Goal: Task Accomplishment & Management: Use online tool/utility

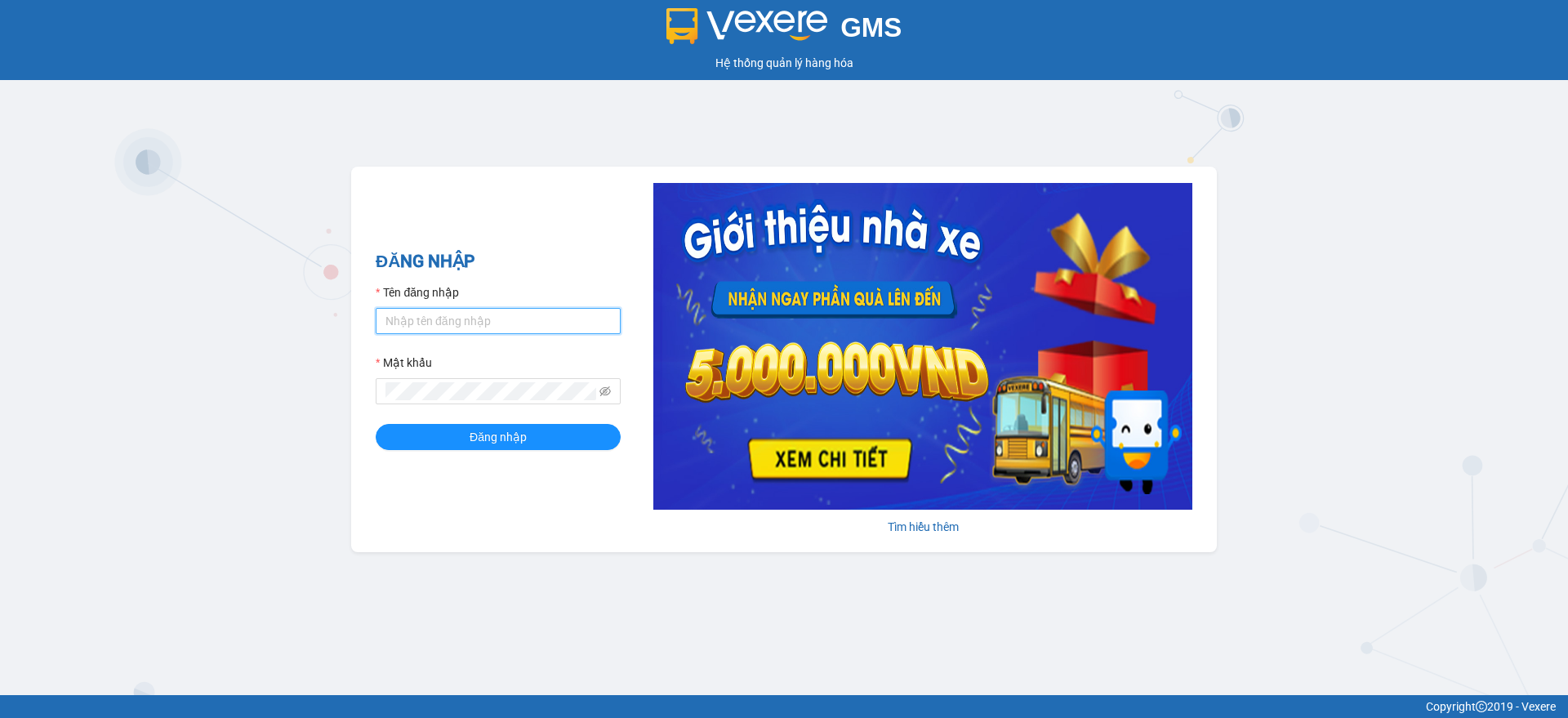
click at [512, 312] on input "Tên đăng nhập" at bounding box center [498, 320] width 245 height 26
type input "Trong.hao"
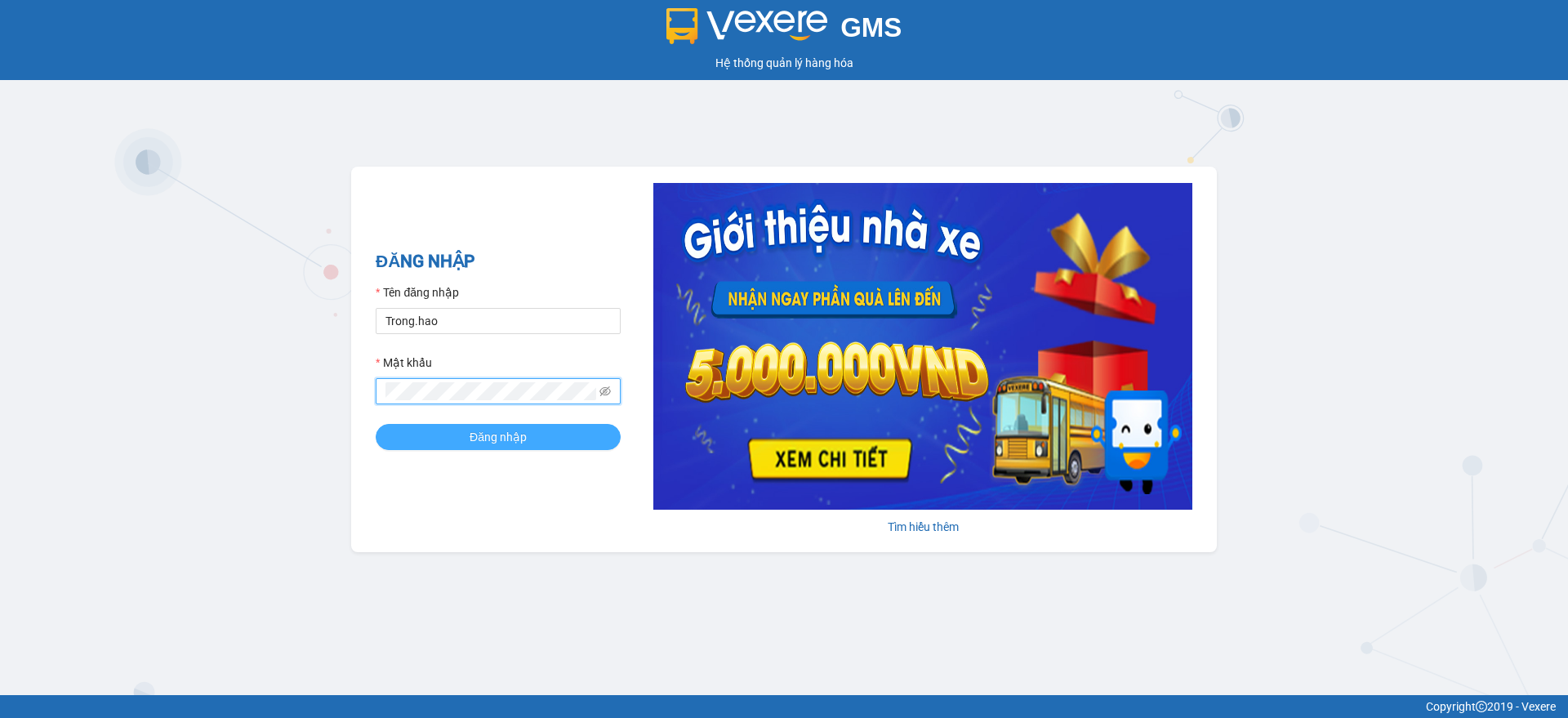
click at [577, 425] on button "Đăng nhập" at bounding box center [498, 437] width 245 height 26
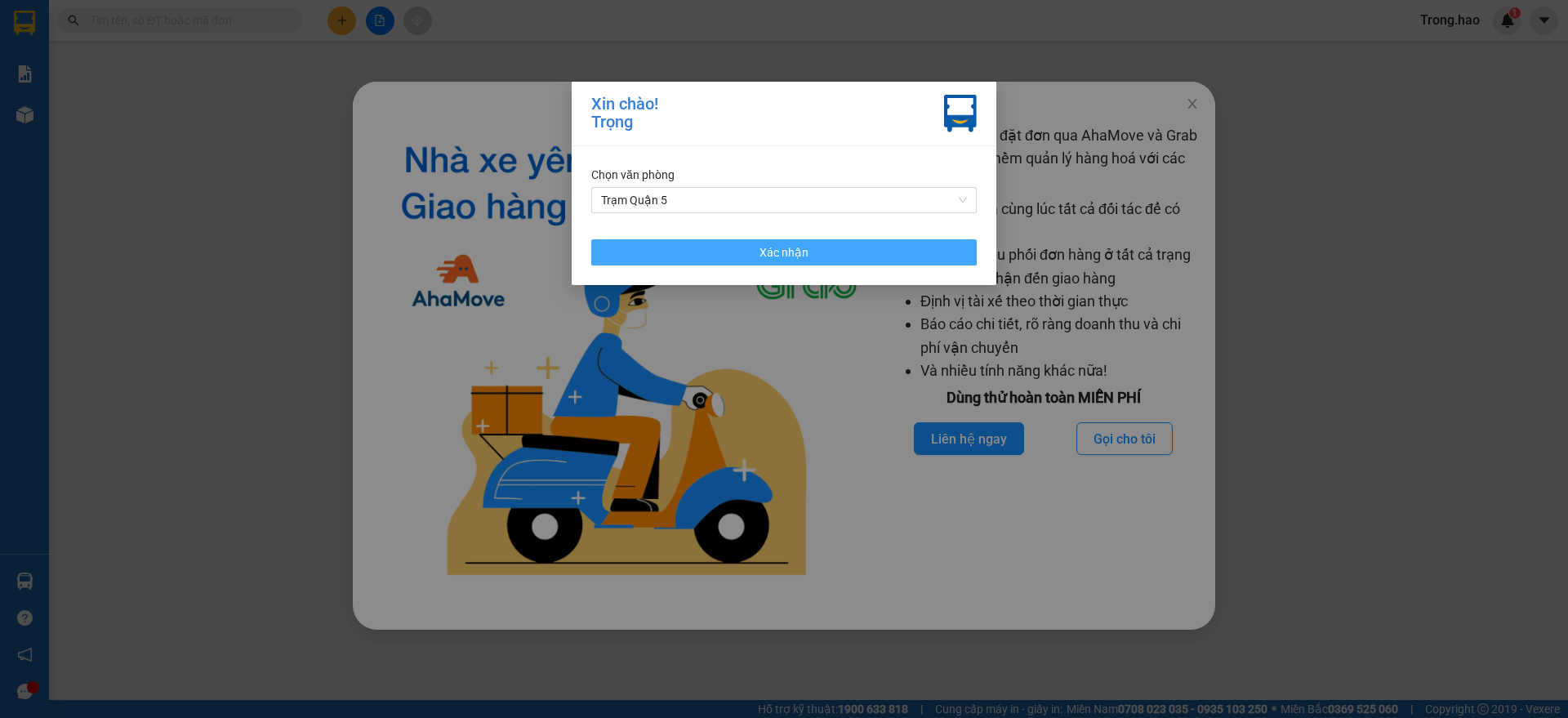
click at [733, 241] on button "Xác nhận" at bounding box center [784, 252] width 385 height 26
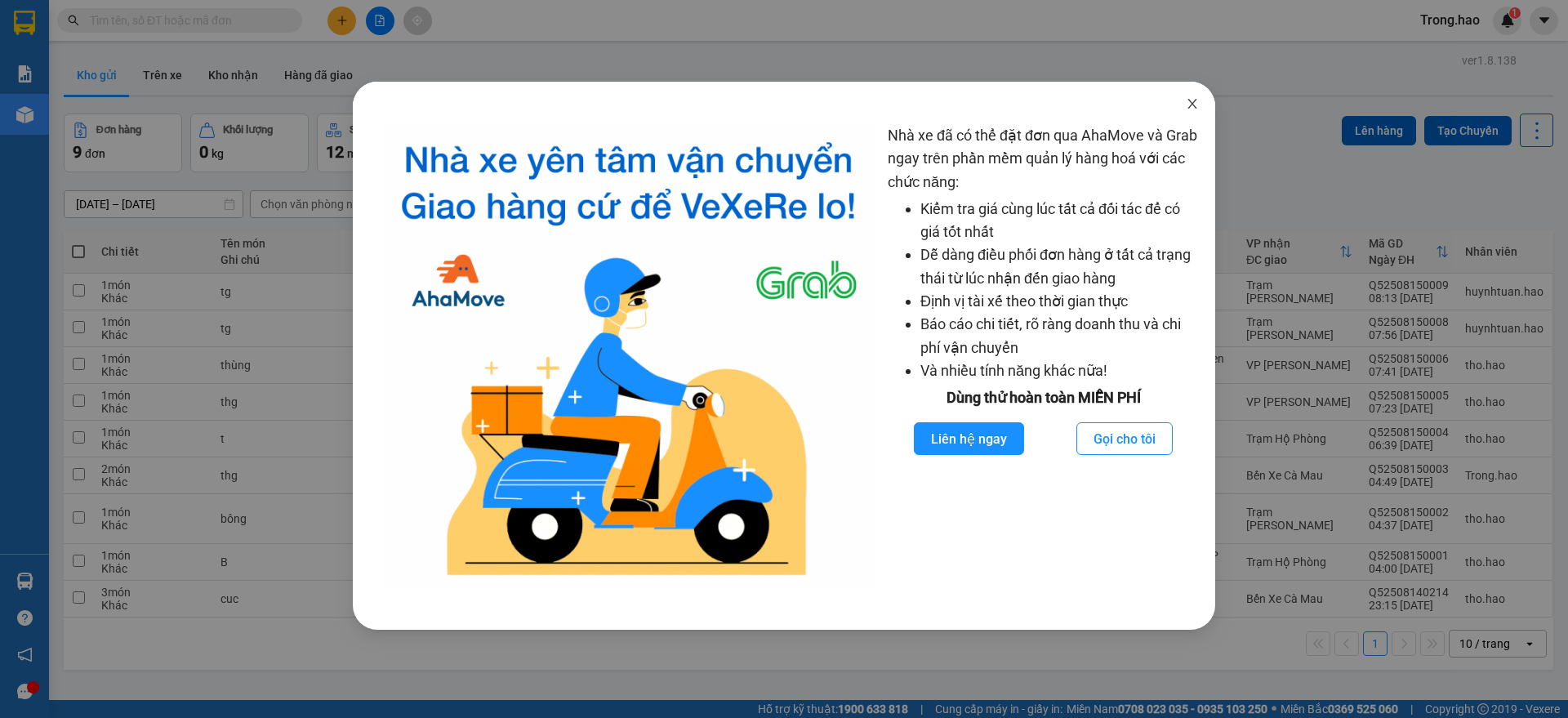
click at [1183, 93] on span "Close" at bounding box center [1192, 105] width 46 height 46
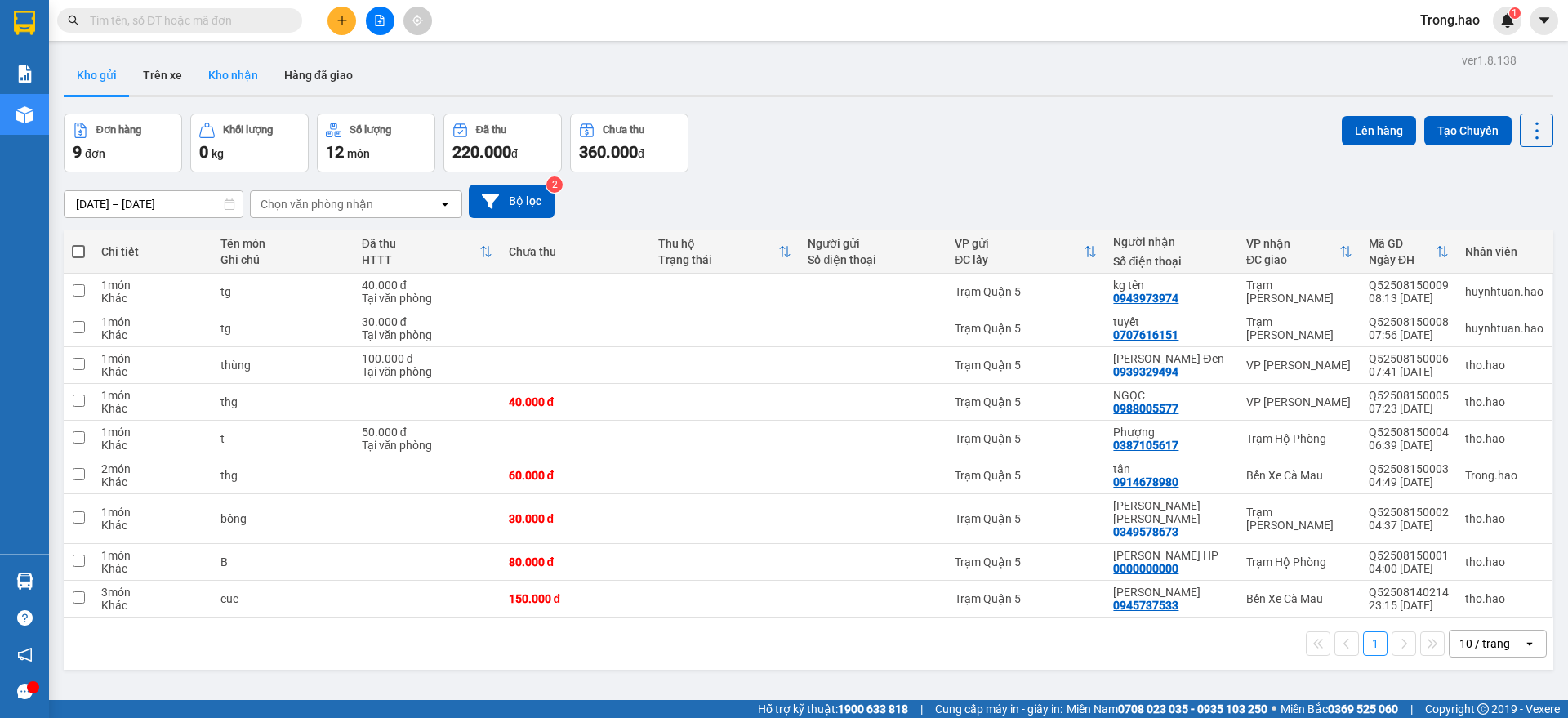
click at [245, 79] on button "Kho nhận" at bounding box center [232, 75] width 76 height 39
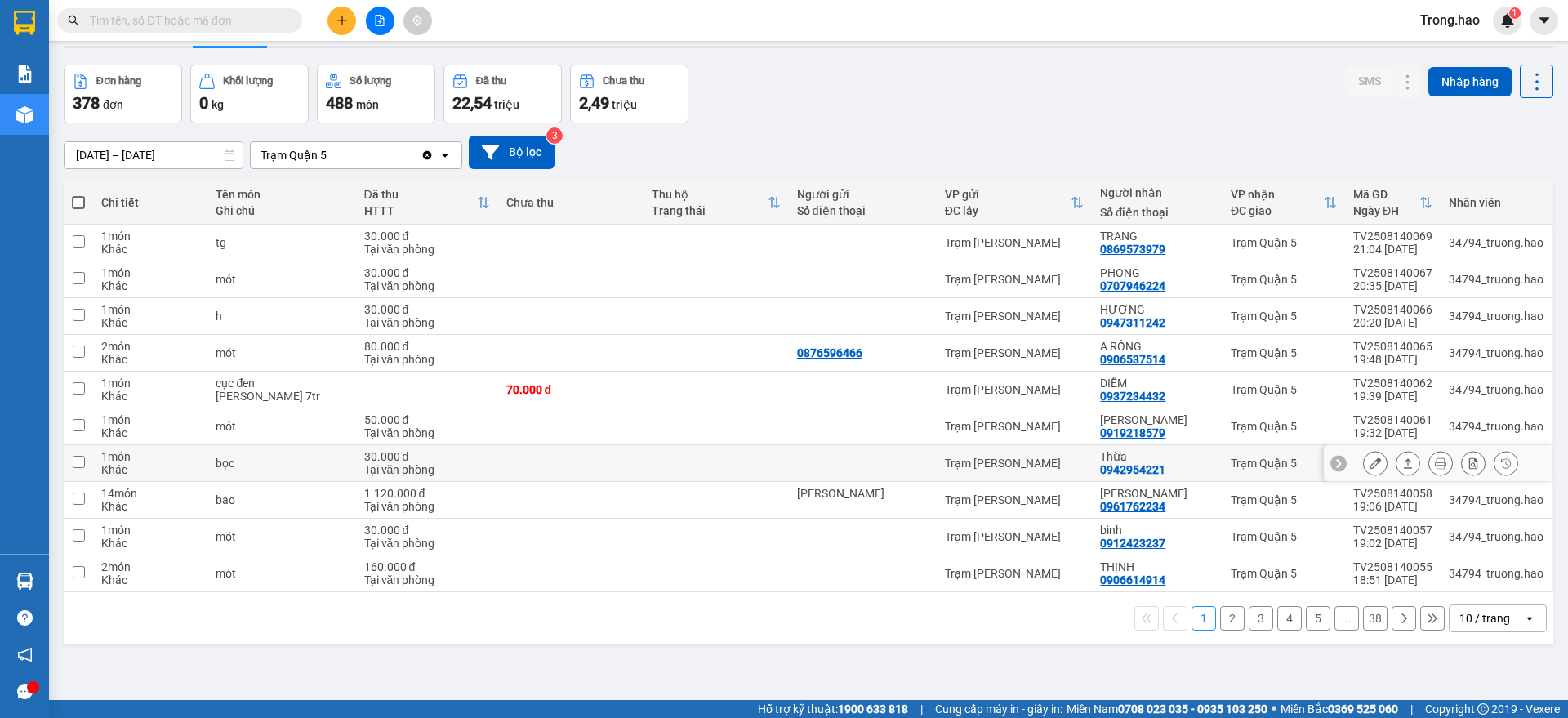
scroll to position [76, 0]
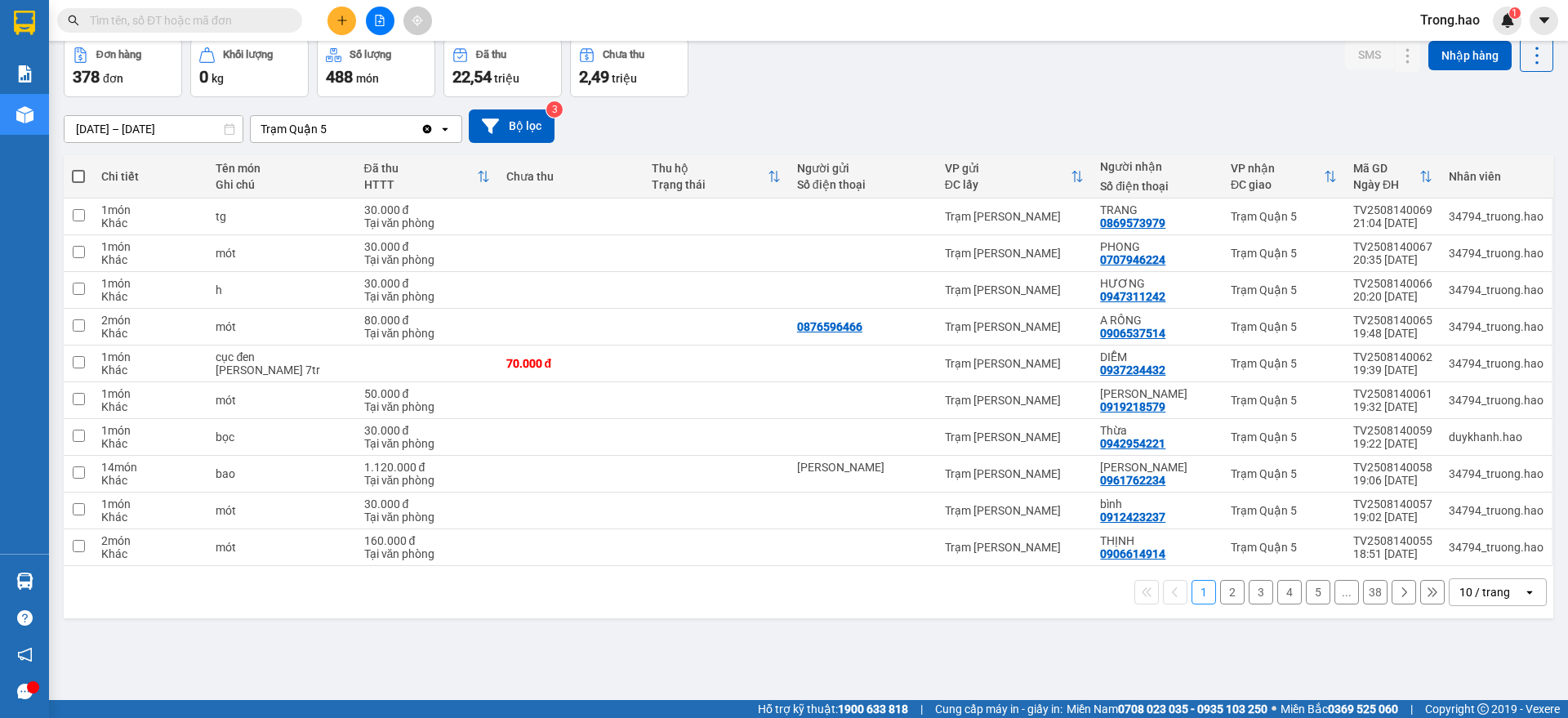
click at [1463, 593] on div "10 / trang" at bounding box center [1484, 592] width 51 height 16
click at [1475, 562] on span "100 / trang" at bounding box center [1475, 556] width 59 height 16
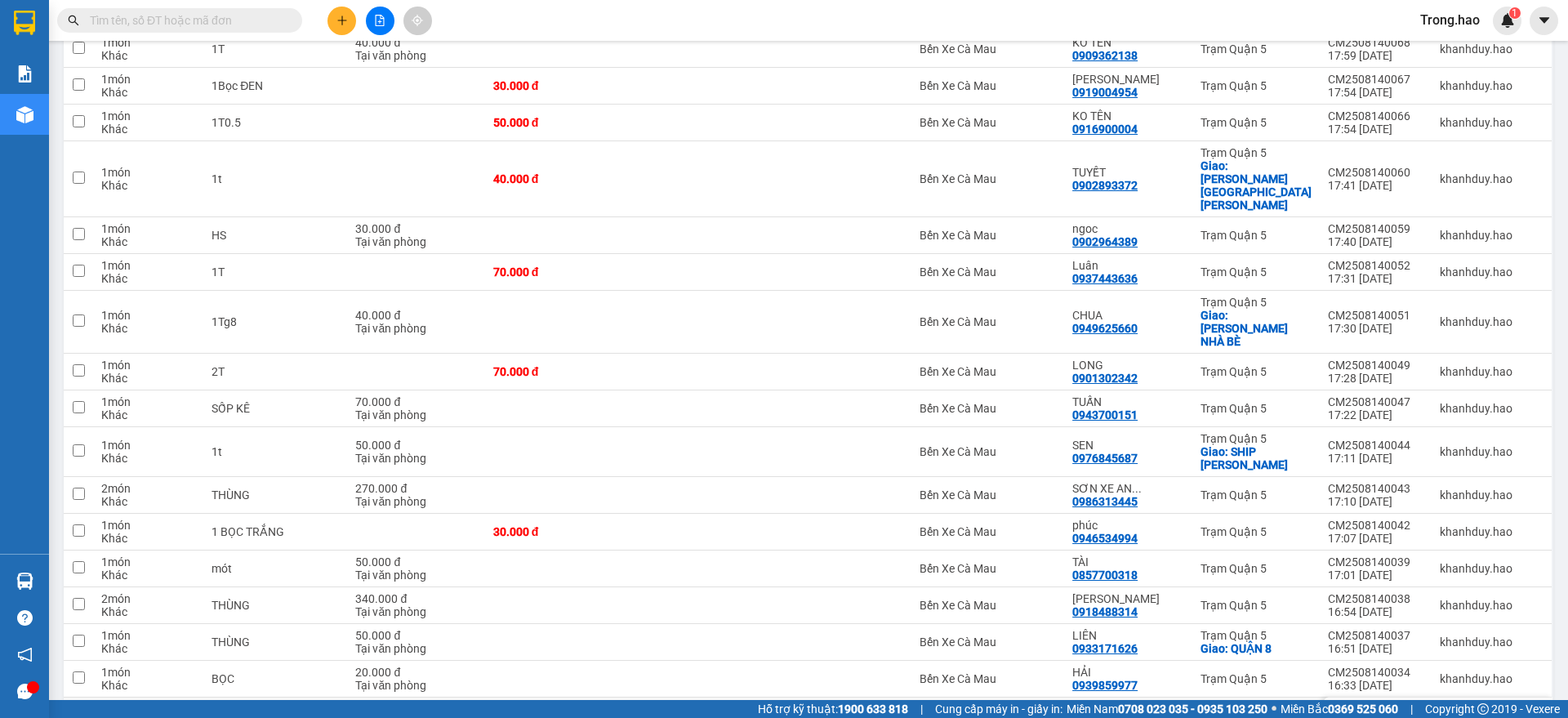
scroll to position [3433, 0]
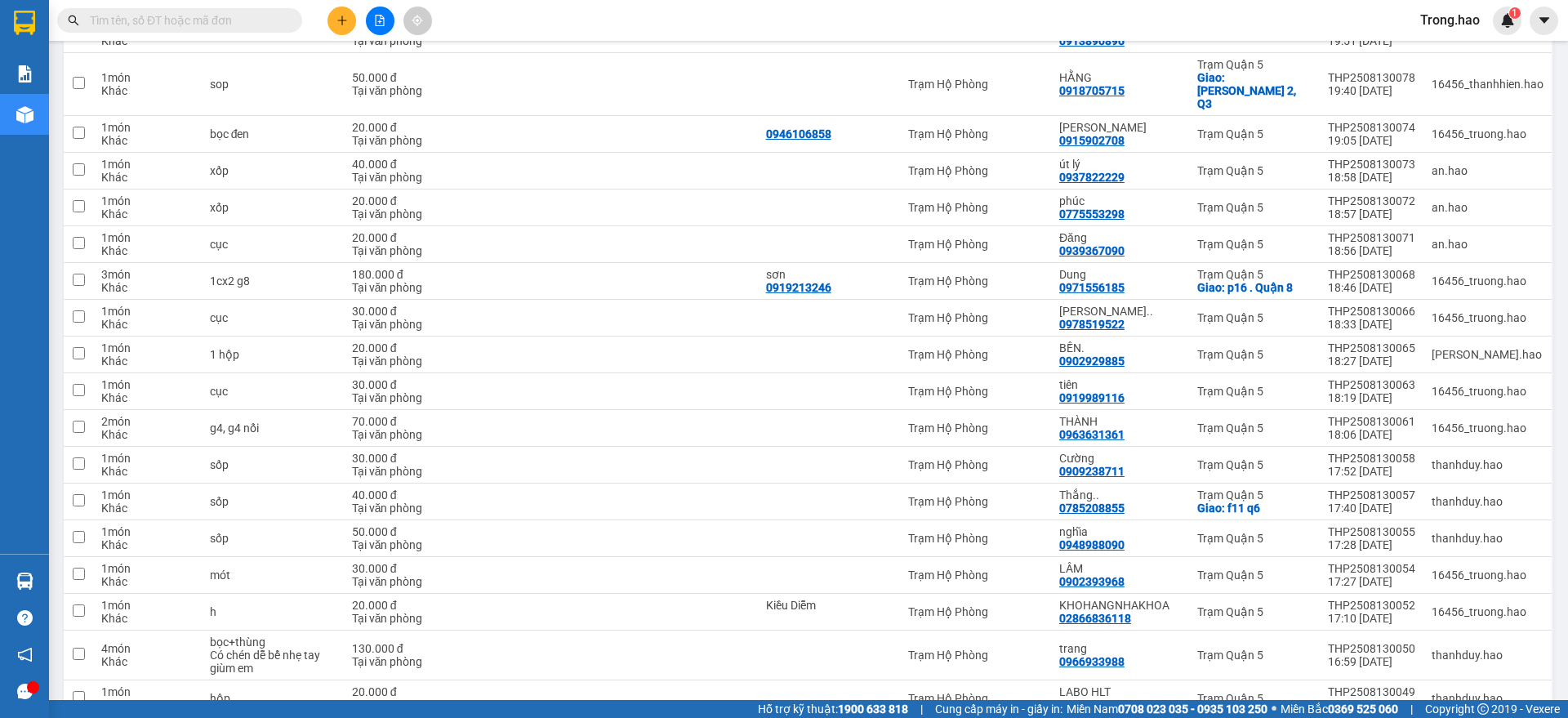
scroll to position [3380, 0]
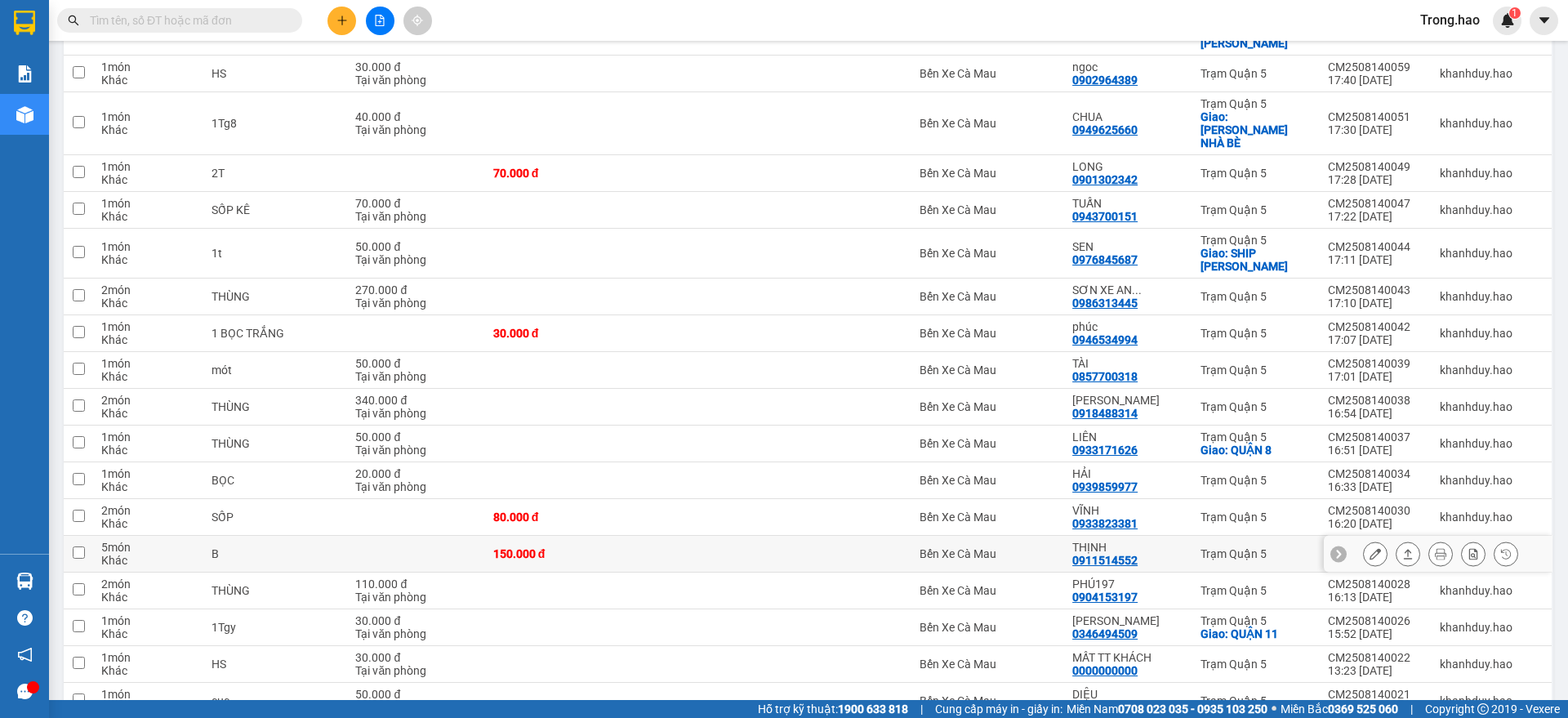
scroll to position [3433, 0]
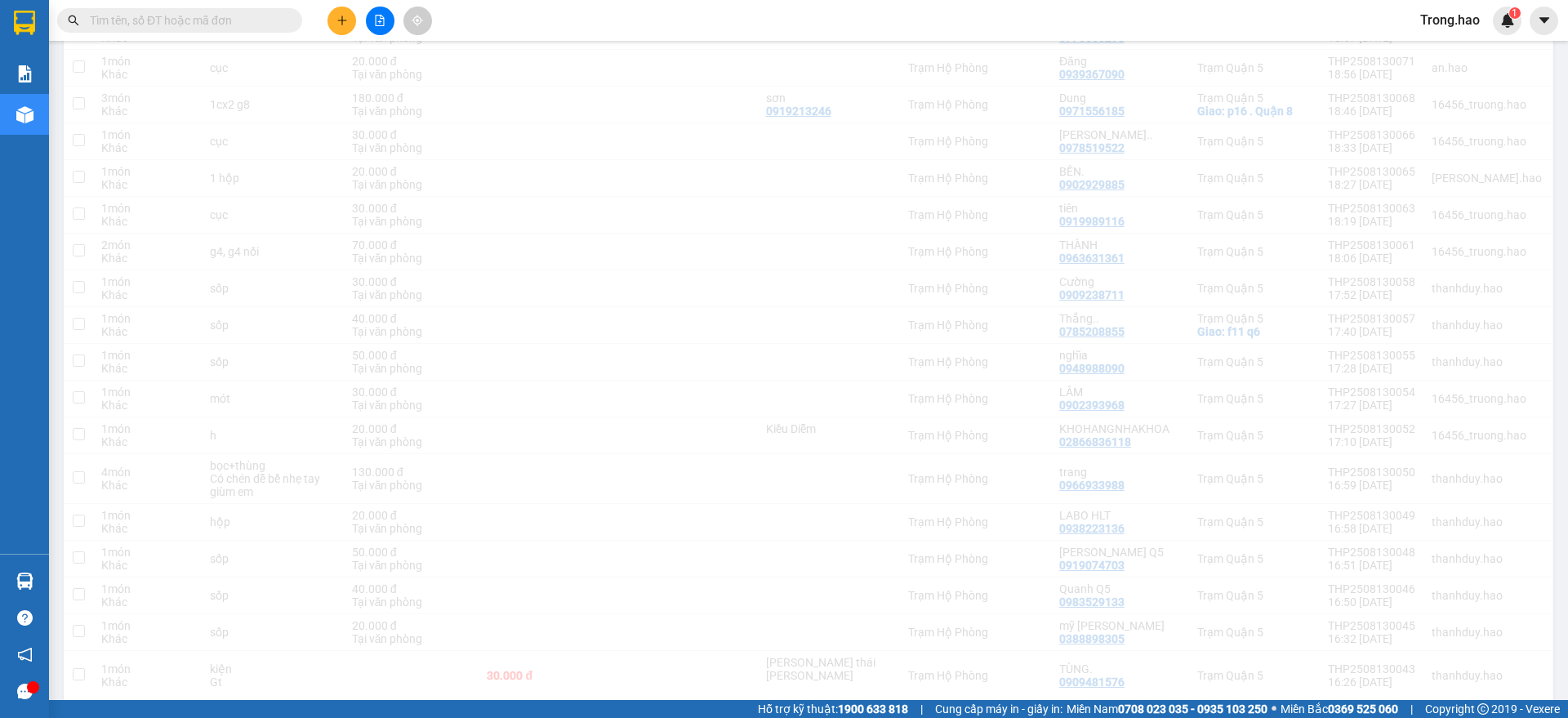
scroll to position [3380, 0]
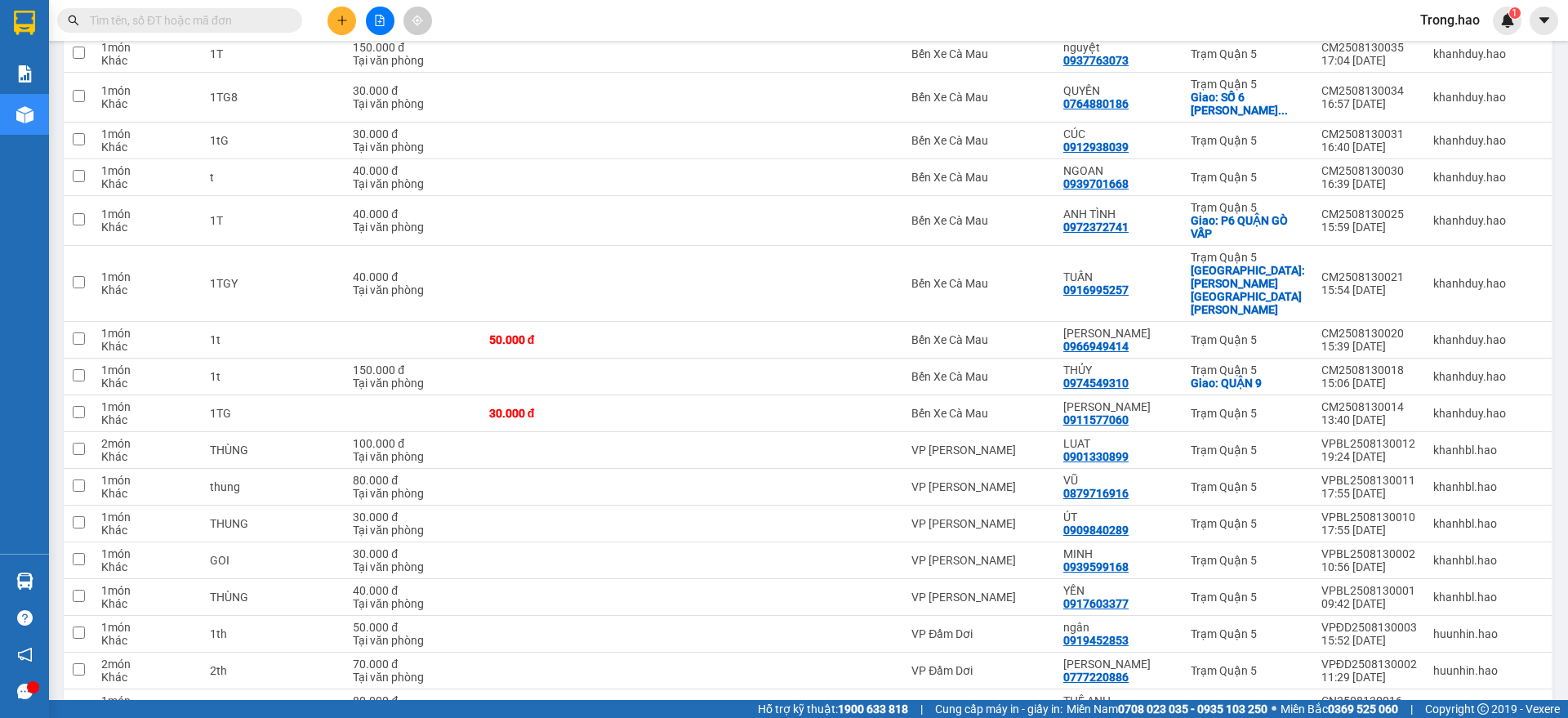
scroll to position [1085, 0]
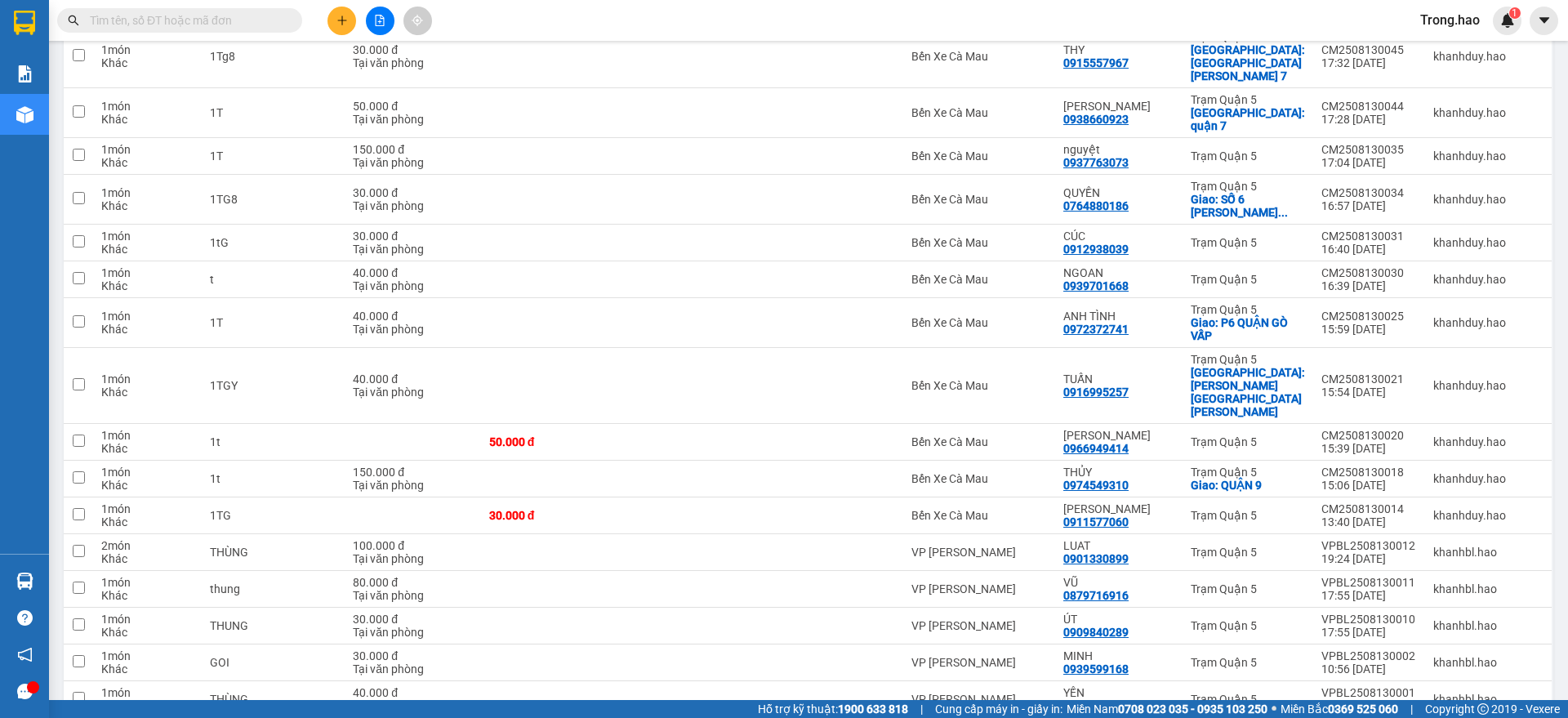
click at [238, 25] on input "text" at bounding box center [187, 21] width 193 height 18
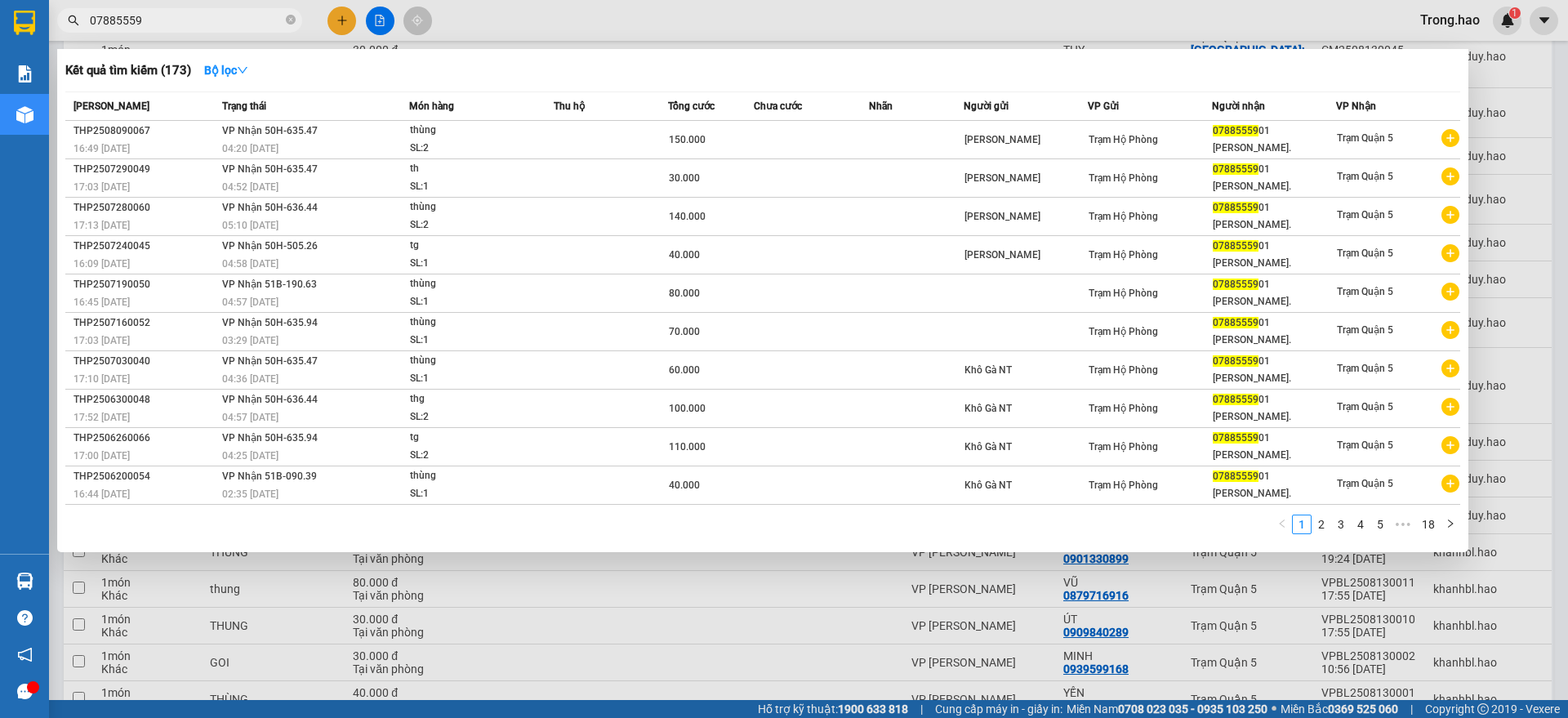
type input "07885559"
